Goal: Task Accomplishment & Management: Manage account settings

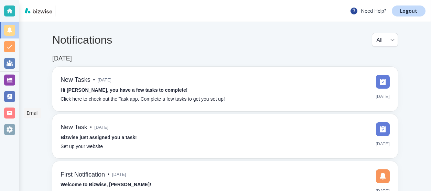
click at [14, 109] on div at bounding box center [9, 113] width 11 height 11
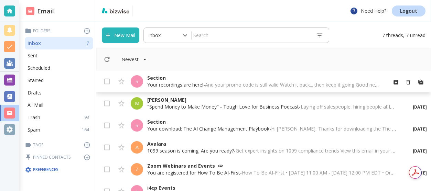
click at [158, 81] on p "Section" at bounding box center [264, 78] width 234 height 7
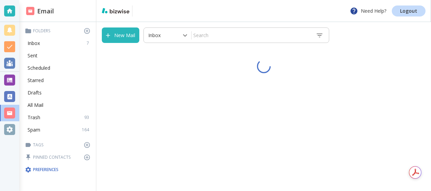
click at [158, 81] on div at bounding box center [263, 67] width 335 height 36
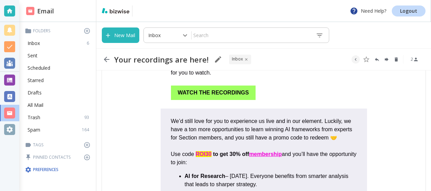
scroll to position [162, 0]
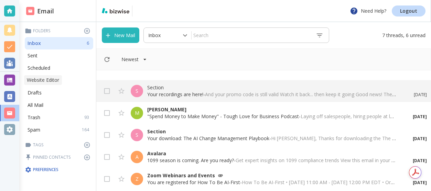
click at [11, 78] on div at bounding box center [9, 80] width 11 height 11
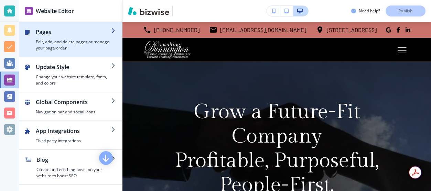
click at [51, 36] on div "button" at bounding box center [73, 37] width 75 height 3
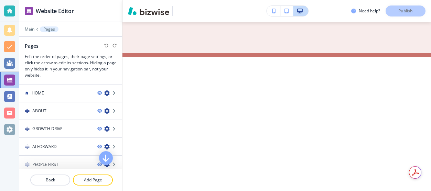
scroll to position [2951, 0]
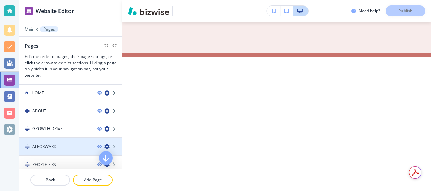
click at [57, 145] on div "AI FORWARD" at bounding box center [55, 147] width 73 height 6
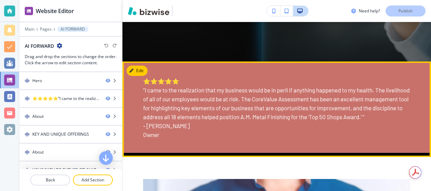
scroll to position [282, 0]
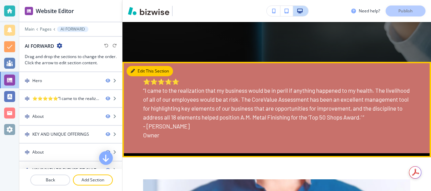
click at [139, 72] on button "Edit This Section" at bounding box center [150, 71] width 46 height 10
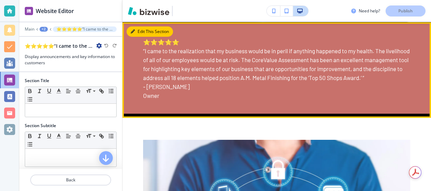
scroll to position [322, 0]
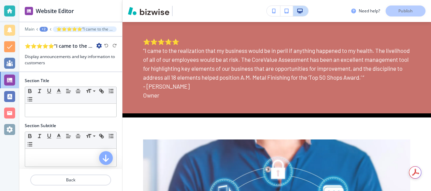
click at [68, 42] on h2 "⭐⭐⭐⭐⭐“I came to the realization that my business would be in peril if anything …" at bounding box center [59, 45] width 69 height 7
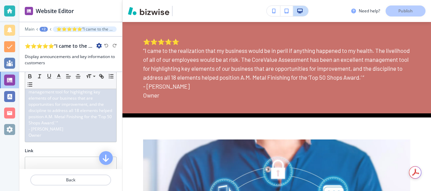
scroll to position [166, 0]
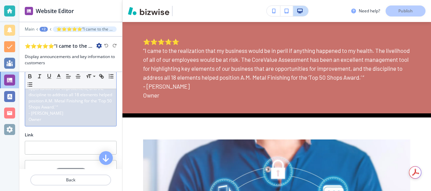
click at [50, 116] on p "- [PERSON_NAME]" at bounding box center [71, 113] width 84 height 6
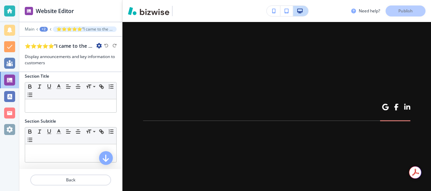
scroll to position [0, 0]
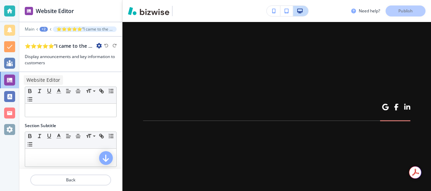
click at [9, 82] on div at bounding box center [9, 80] width 11 height 11
click at [9, 78] on div at bounding box center [9, 80] width 11 height 11
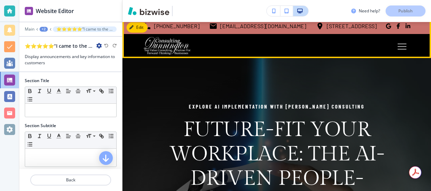
scroll to position [14, 0]
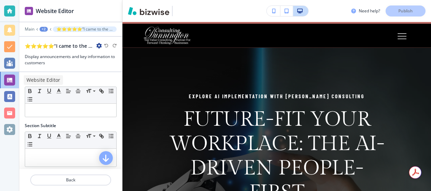
click at [11, 82] on div at bounding box center [9, 80] width 11 height 11
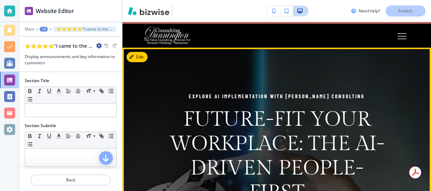
scroll to position [0, 0]
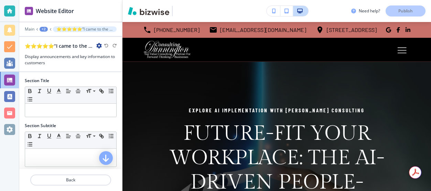
click at [78, 49] on h2 "⭐⭐⭐⭐⭐“I came to the realization that my business would be in peril if anything …" at bounding box center [59, 45] width 69 height 7
click at [69, 9] on h2 "Website Editor" at bounding box center [55, 11] width 38 height 8
click at [9, 14] on div at bounding box center [9, 11] width 11 height 11
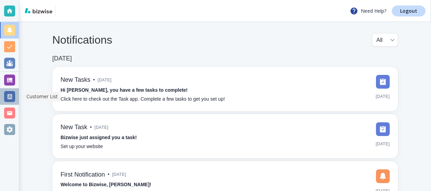
click at [9, 95] on div at bounding box center [9, 96] width 11 height 11
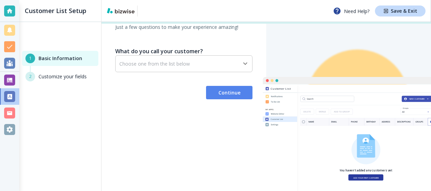
scroll to position [61, 0]
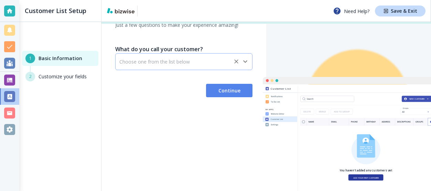
click at [178, 65] on div "​" at bounding box center [183, 61] width 137 height 17
click at [13, 114] on div at bounding box center [9, 113] width 11 height 11
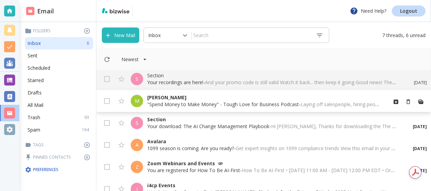
scroll to position [2, 0]
click at [147, 97] on p "[PERSON_NAME]" at bounding box center [264, 98] width 234 height 7
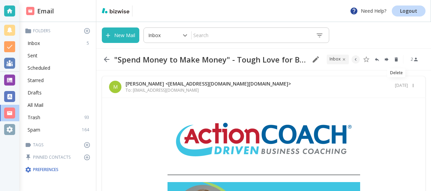
click at [397, 60] on icon "Delete" at bounding box center [396, 59] width 3 height 4
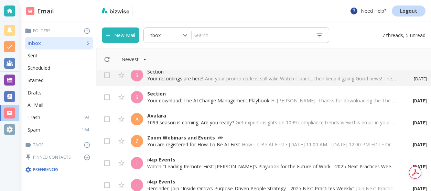
scroll to position [11, 0]
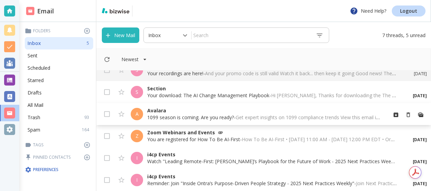
click at [163, 109] on p "Avalara" at bounding box center [264, 110] width 234 height 7
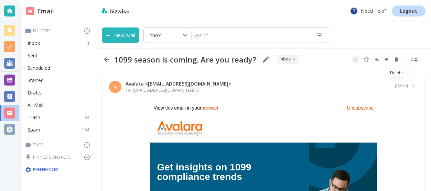
click at [396, 60] on icon "Delete" at bounding box center [396, 59] width 3 height 4
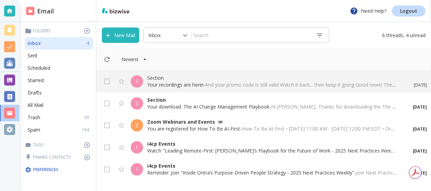
click at [216, 126] on p "You are registered for How To Be AI-First - How To Be AI-First • [DATE] 11:00 A…" at bounding box center [271, 129] width 249 height 7
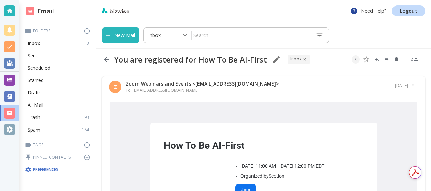
click at [111, 78] on div "Z Zoom Webinars and Events <[EMAIL_ADDRESS][DOMAIN_NAME]> To: [EMAIL_ADDRESS][D…" at bounding box center [263, 87] width 323 height 22
